Goal: Task Accomplishment & Management: Manage account settings

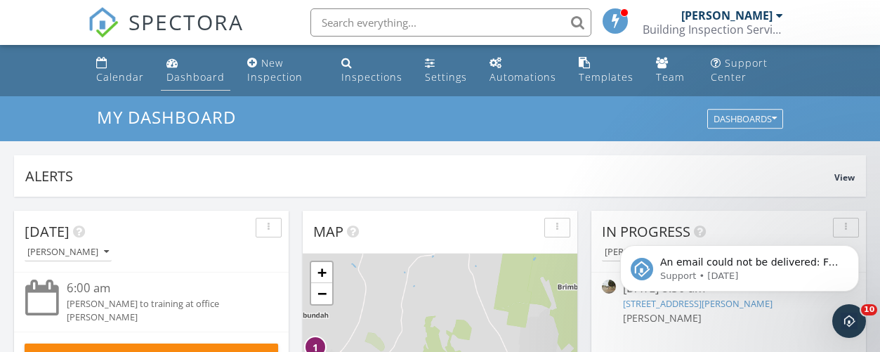
click at [177, 67] on div "Dashboard" at bounding box center [172, 62] width 12 height 11
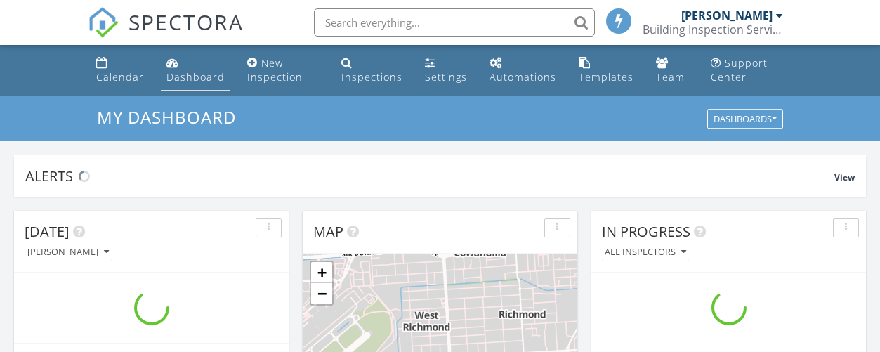
scroll to position [1300, 901]
